Goal: Complete application form: Complete application form

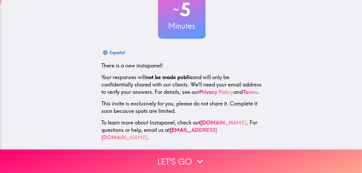
scroll to position [46, 0]
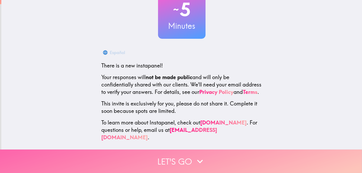
click at [177, 156] on button "Let's go" at bounding box center [181, 162] width 362 height 24
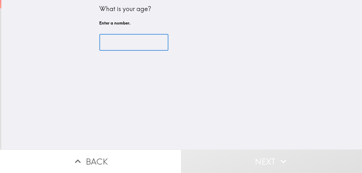
click at [115, 35] on input "number" at bounding box center [134, 42] width 69 height 16
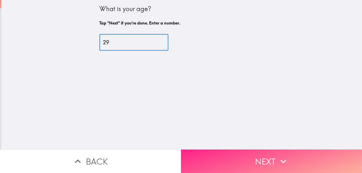
type input "29"
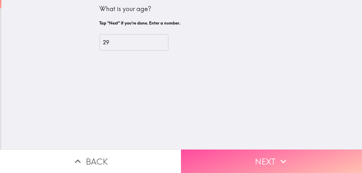
click at [260, 156] on button "Next" at bounding box center [271, 162] width 181 height 24
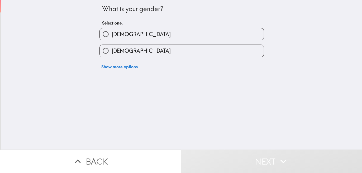
click at [116, 35] on span "[DEMOGRAPHIC_DATA]" at bounding box center [141, 34] width 59 height 7
click at [112, 35] on input "[DEMOGRAPHIC_DATA]" at bounding box center [106, 34] width 12 height 12
radio input "true"
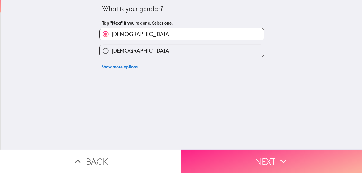
click at [261, 157] on button "Next" at bounding box center [271, 162] width 181 height 24
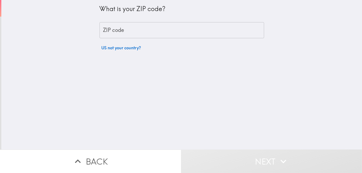
click at [122, 27] on input "ZIP code" at bounding box center [182, 30] width 165 height 16
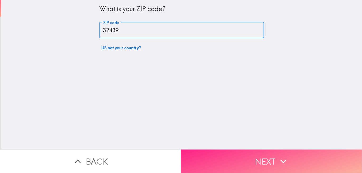
type input "32439"
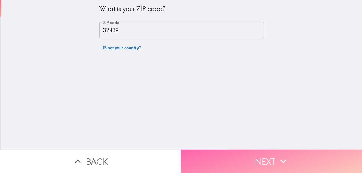
click at [243, 157] on button "Next" at bounding box center [271, 162] width 181 height 24
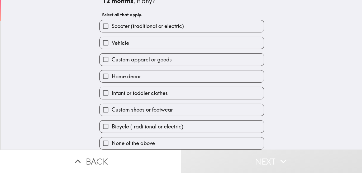
scroll to position [22, 0]
click at [171, 138] on label "None of the above" at bounding box center [182, 144] width 164 height 12
click at [112, 138] on input "None of the above" at bounding box center [106, 144] width 12 height 12
checkbox input "true"
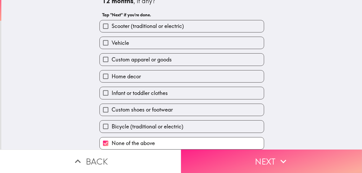
click at [249, 163] on button "Next" at bounding box center [271, 162] width 181 height 24
